Goal: Task Accomplishment & Management: Complete application form

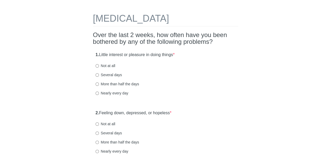
click at [102, 64] on label "Not at all" at bounding box center [106, 65] width 20 height 5
click at [99, 64] on input "Not at all" at bounding box center [97, 65] width 3 height 3
radio input "true"
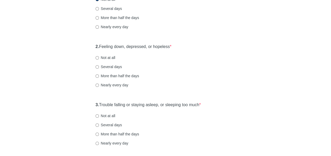
scroll to position [83, 0]
click at [116, 66] on label "Several days" at bounding box center [109, 66] width 26 height 5
click at [99, 66] on input "Several days" at bounding box center [97, 66] width 3 height 3
radio input "true"
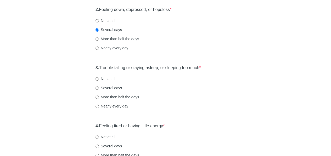
scroll to position [120, 0]
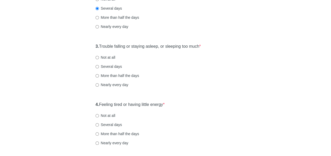
scroll to position [141, 0]
click at [120, 64] on label "Several days" at bounding box center [109, 66] width 26 height 5
click at [99, 65] on input "Several days" at bounding box center [97, 66] width 3 height 3
radio input "true"
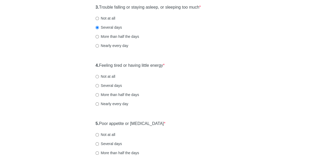
click at [66, 108] on div "[MEDICAL_DATA] Over the last 2 weeks, how often have you been bothered by any o…" at bounding box center [166, 136] width 306 height 595
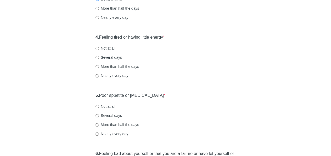
scroll to position [209, 0]
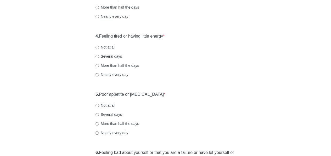
click at [137, 64] on label "More than half the days" at bounding box center [117, 65] width 43 height 5
click at [99, 64] on input "More than half the days" at bounding box center [97, 65] width 3 height 3
radio input "true"
click at [52, 83] on div "[MEDICAL_DATA] Over the last 2 weeks, how often have you been bothered by any o…" at bounding box center [166, 106] width 306 height 595
click at [189, 87] on div "[MEDICAL_DATA] Over the last 2 weeks, how often have you been bothered by any o…" at bounding box center [165, 106] width 153 height 595
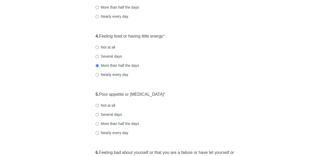
click at [68, 117] on div "[MEDICAL_DATA] Over the last 2 weeks, how often have you been bothered by any o…" at bounding box center [166, 106] width 306 height 595
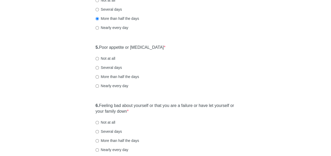
scroll to position [261, 0]
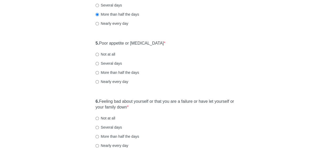
click at [121, 62] on label "Several days" at bounding box center [109, 63] width 26 height 5
click at [99, 62] on input "Several days" at bounding box center [97, 63] width 3 height 3
radio input "true"
click at [49, 85] on div "[MEDICAL_DATA] Over the last 2 weeks, how often have you been bothered by any o…" at bounding box center [166, 55] width 306 height 595
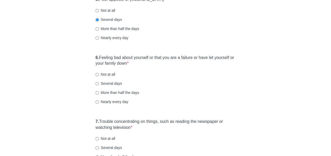
click at [41, 91] on div "[MEDICAL_DATA] Over the last 2 weeks, how often have you been bothered by any o…" at bounding box center [166, 11] width 306 height 595
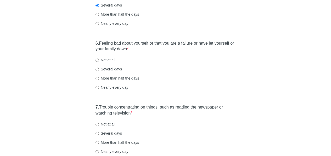
scroll to position [328, 0]
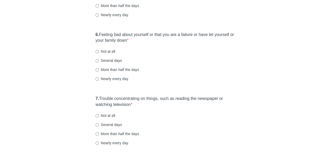
click at [111, 51] on label "Not at all" at bounding box center [106, 51] width 20 height 5
click at [99, 51] on input "Not at all" at bounding box center [97, 51] width 3 height 3
radio input "true"
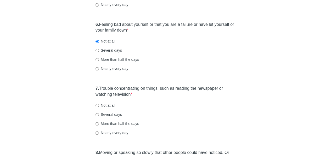
scroll to position [372, 0]
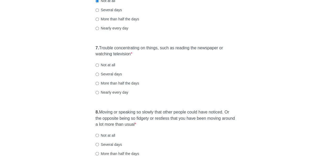
scroll to position [379, 0]
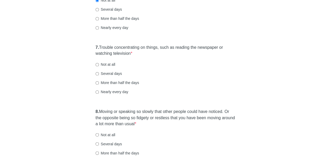
click at [118, 76] on label "Several days" at bounding box center [109, 73] width 26 height 5
click at [99, 76] on input "Several days" at bounding box center [97, 73] width 3 height 3
radio input "true"
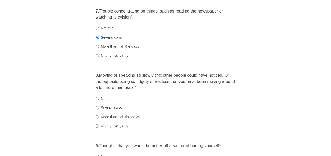
scroll to position [420, 0]
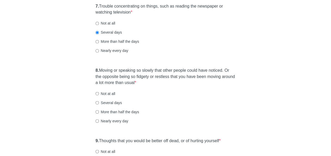
click at [110, 92] on label "Not at all" at bounding box center [106, 93] width 20 height 5
click at [99, 92] on input "Not at all" at bounding box center [97, 93] width 3 height 3
radio input "true"
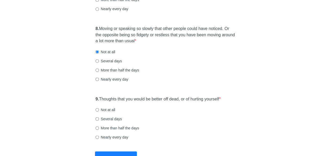
scroll to position [467, 0]
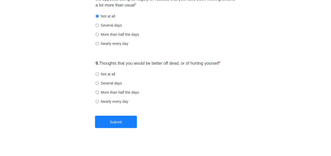
scroll to position [498, 0]
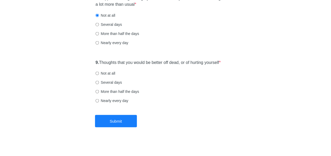
click at [142, 81] on div "Several days" at bounding box center [166, 82] width 140 height 5
click at [114, 72] on label "Not at all" at bounding box center [106, 73] width 20 height 5
click at [99, 72] on input "Not at all" at bounding box center [97, 73] width 3 height 3
radio input "true"
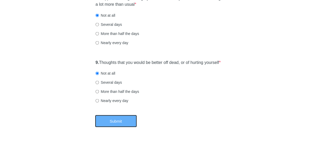
click at [113, 120] on button "Submit" at bounding box center [116, 121] width 42 height 12
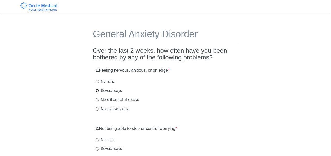
click at [96, 89] on input "Several days" at bounding box center [97, 90] width 3 height 3
radio input "true"
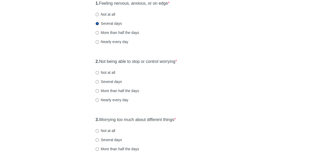
scroll to position [68, 0]
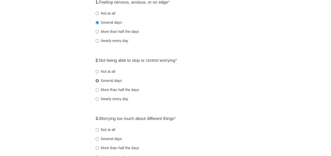
click at [98, 80] on input "Several days" at bounding box center [97, 80] width 3 height 3
radio input "true"
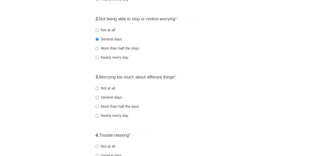
click at [60, 99] on div "General Anxiety Disorder Over the last 2 weeks, how often have you been bothere…" at bounding box center [166, 136] width 306 height 455
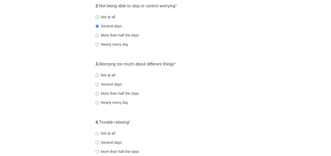
scroll to position [139, 0]
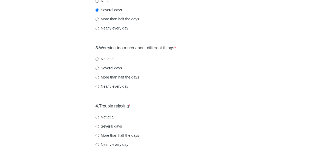
click at [120, 66] on label "Several days" at bounding box center [109, 68] width 26 height 5
click at [99, 67] on input "Several days" at bounding box center [97, 68] width 3 height 3
radio input "true"
click at [63, 94] on div "General Anxiety Disorder Over the last 2 weeks, how often have you been bothere…" at bounding box center [166, 106] width 306 height 455
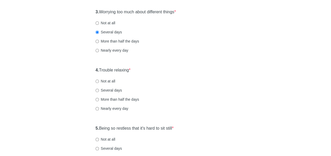
click at [66, 99] on div "General Anxiety Disorder Over the last 2 weeks, how often have you been bothere…" at bounding box center [166, 70] width 306 height 455
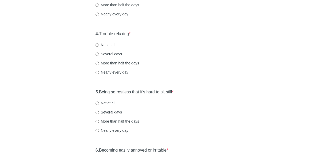
scroll to position [213, 0]
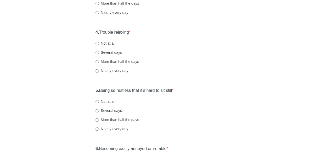
click at [67, 84] on div "General Anxiety Disorder Over the last 2 weeks, how often have you been bothere…" at bounding box center [166, 32] width 306 height 455
click at [113, 43] on label "Not at all" at bounding box center [106, 43] width 20 height 5
click at [99, 43] on input "Not at all" at bounding box center [97, 43] width 3 height 3
radio input "true"
click at [73, 88] on div "General Anxiety Disorder Over the last 2 weeks, how often have you been bothere…" at bounding box center [166, 32] width 306 height 455
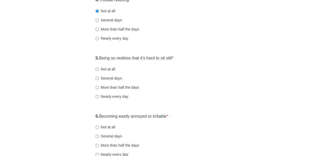
scroll to position [251, 0]
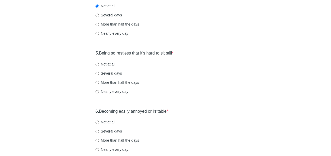
click at [118, 72] on label "Several days" at bounding box center [109, 73] width 26 height 5
click at [99, 72] on input "Several days" at bounding box center [97, 73] width 3 height 3
radio input "true"
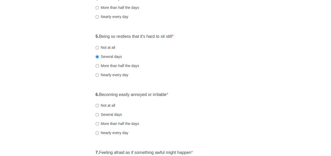
scroll to position [290, 0]
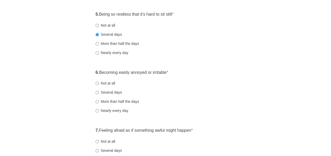
click at [161, 102] on div "More than half the days" at bounding box center [166, 101] width 140 height 5
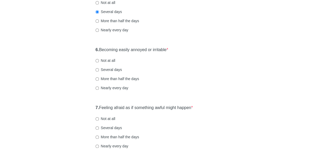
scroll to position [313, 0]
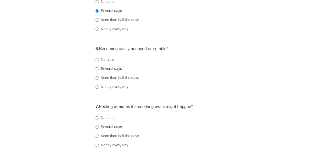
click at [117, 67] on label "Several days" at bounding box center [109, 68] width 26 height 5
click at [99, 67] on input "Several days" at bounding box center [97, 68] width 3 height 3
radio input "true"
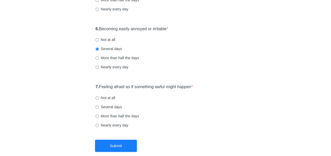
click at [116, 105] on label "Several days" at bounding box center [109, 107] width 26 height 5
click at [99, 106] on input "Several days" at bounding box center [97, 107] width 3 height 3
radio input "true"
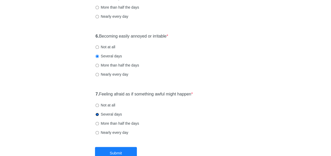
scroll to position [325, 0]
click at [115, 105] on label "Not at all" at bounding box center [106, 105] width 20 height 5
click at [99, 105] on input "Not at all" at bounding box center [97, 105] width 3 height 3
radio input "true"
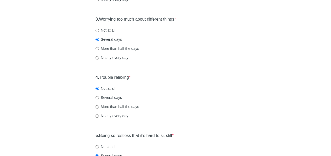
scroll to position [164, 0]
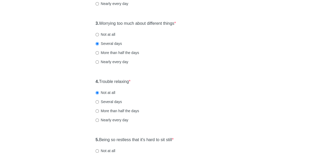
click at [112, 100] on label "Several days" at bounding box center [109, 101] width 26 height 5
click at [99, 100] on input "Several days" at bounding box center [97, 101] width 3 height 3
radio input "true"
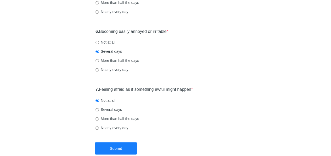
scroll to position [361, 0]
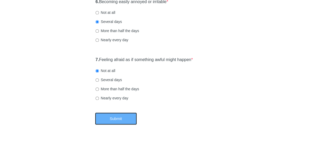
click at [121, 117] on button "Submit" at bounding box center [116, 119] width 42 height 12
